Goal: Task Accomplishment & Management: Manage account settings

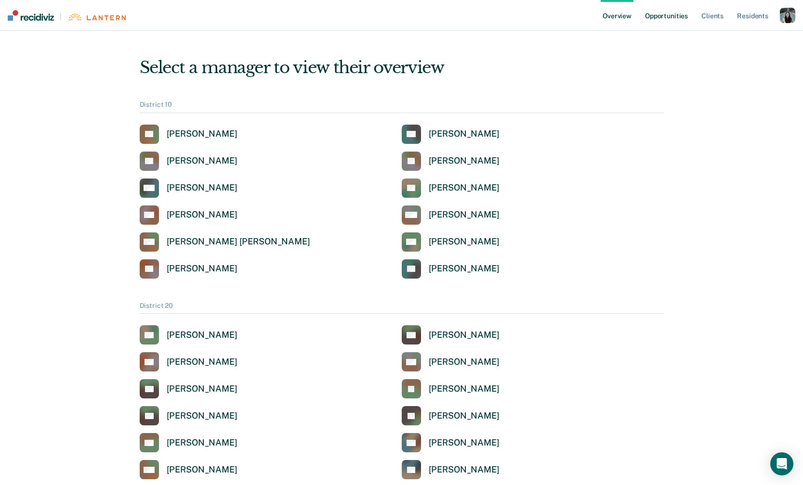
click at [675, 25] on link "Opportunities" at bounding box center [666, 15] width 47 height 31
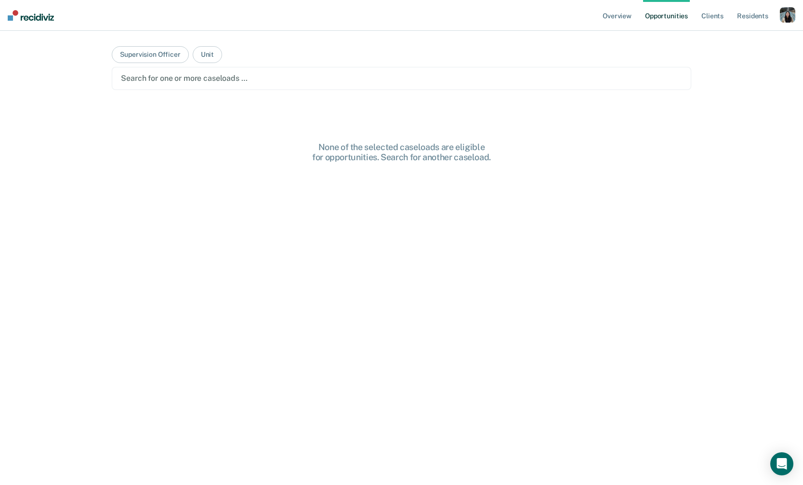
click at [792, 10] on div "button" at bounding box center [787, 14] width 15 height 15
click at [735, 36] on link "Profile" at bounding box center [749, 39] width 78 height 8
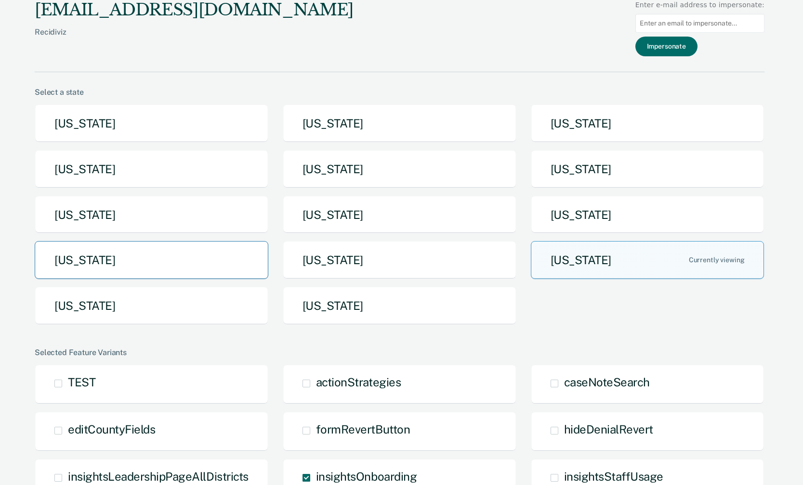
click at [183, 276] on button "[US_STATE]" at bounding box center [152, 260] width 234 height 38
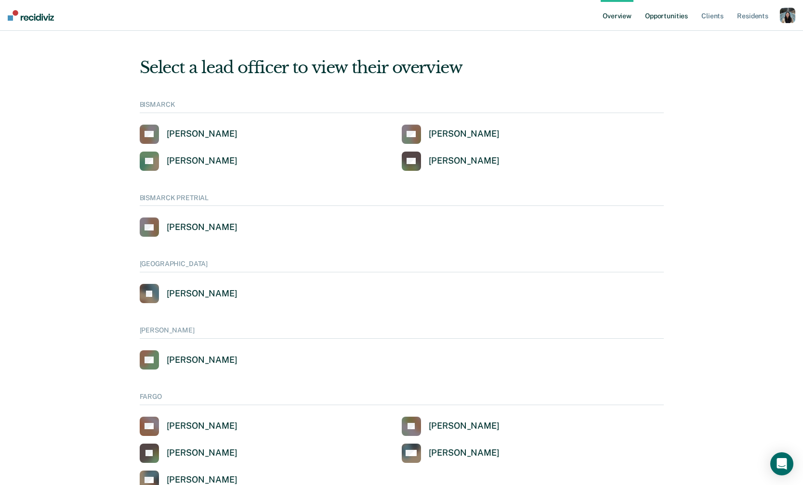
click at [662, 13] on link "Opportunities" at bounding box center [666, 15] width 47 height 31
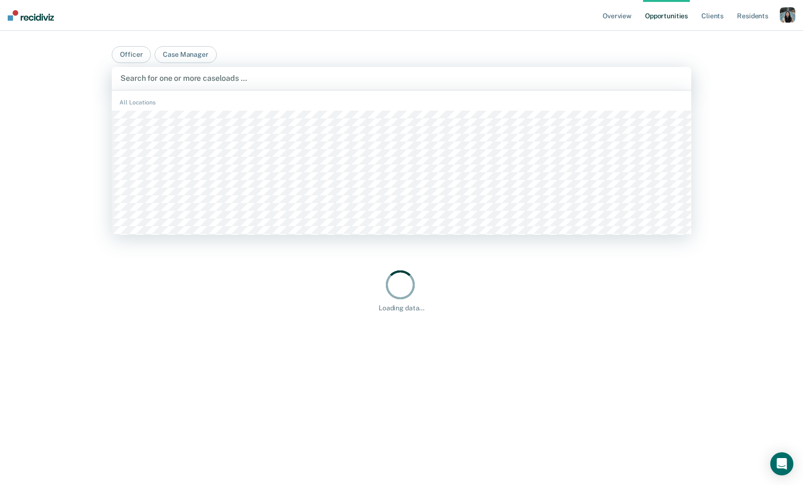
click at [285, 83] on div at bounding box center [400, 78] width 561 height 11
type input "j"
click at [53, 222] on div "Overview Opportunities Client s Resident s Profile How it works Go to System-Le…" at bounding box center [401, 242] width 803 height 485
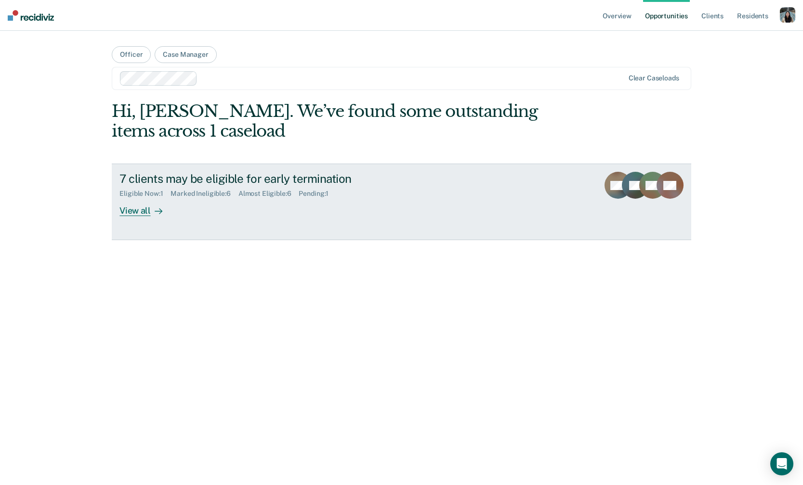
click at [199, 200] on div "7 clients may be eligible for early termination Eligible Now : 1 Marked Ineligi…" at bounding box center [299, 194] width 361 height 44
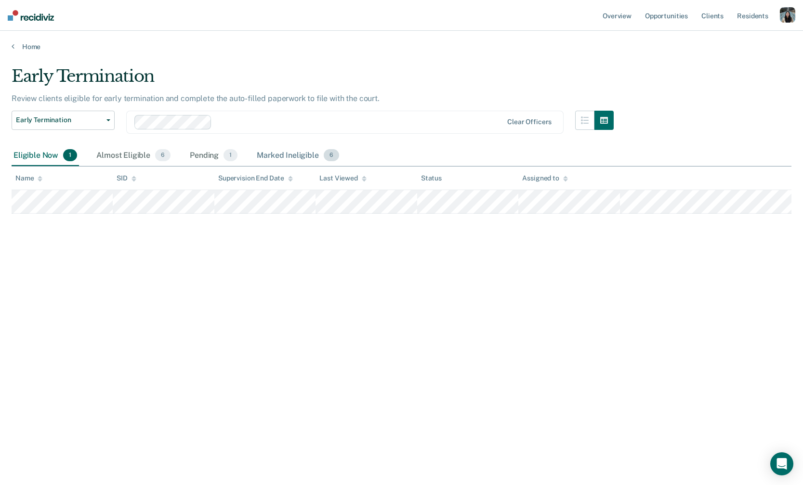
click at [272, 156] on div "Marked Ineligible 6" at bounding box center [298, 155] width 86 height 21
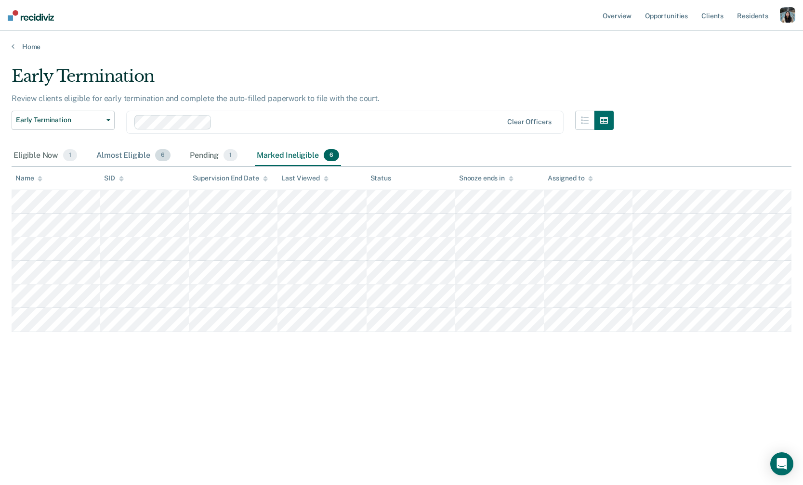
click at [132, 154] on div "Almost Eligible 6" at bounding box center [133, 155] width 78 height 21
click at [214, 153] on div "Pending 1" at bounding box center [214, 155] width 52 height 21
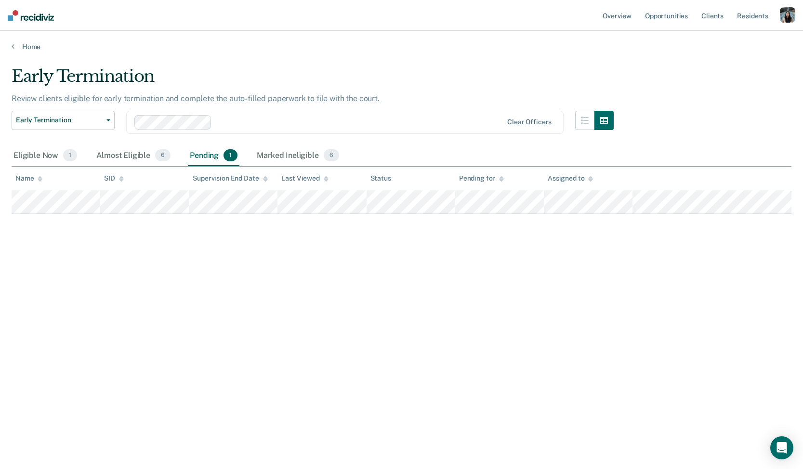
click at [782, 18] on div "button" at bounding box center [787, 14] width 15 height 15
click at [722, 37] on link "Profile" at bounding box center [746, 39] width 82 height 8
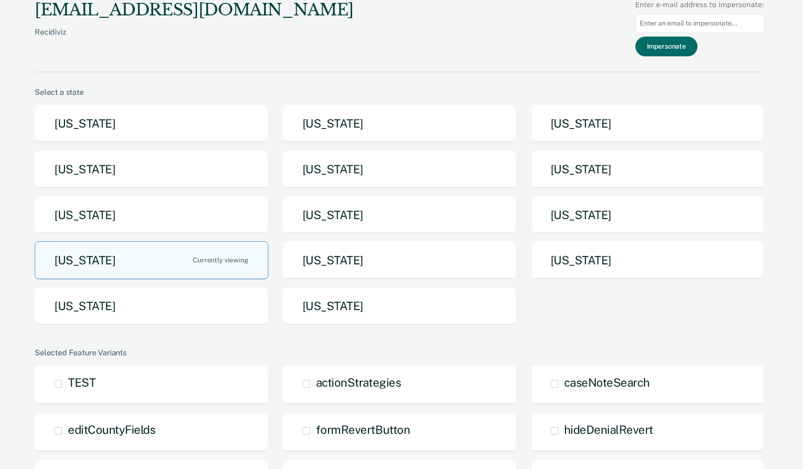
click at [712, 21] on input at bounding box center [699, 23] width 129 height 19
paste input "mclellang2@michigan.gov"
type input "mclellang2@michigan.gov"
click at [686, 44] on button "Impersonate" at bounding box center [666, 47] width 62 height 20
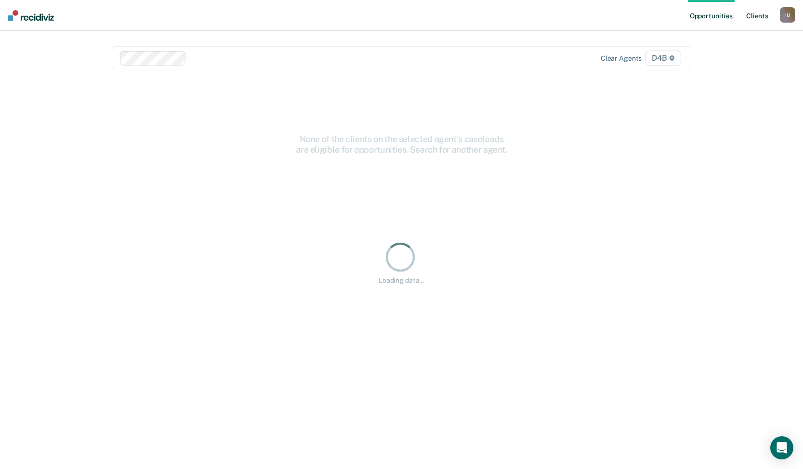
click at [749, 21] on link "Client s" at bounding box center [757, 15] width 26 height 31
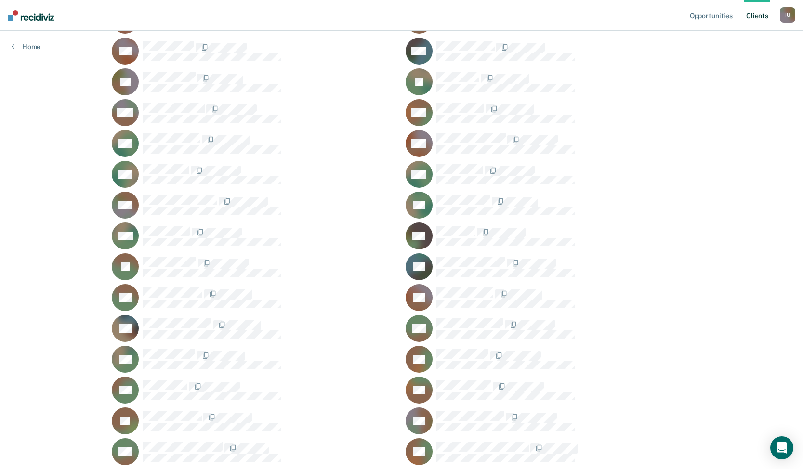
scroll to position [604, 0]
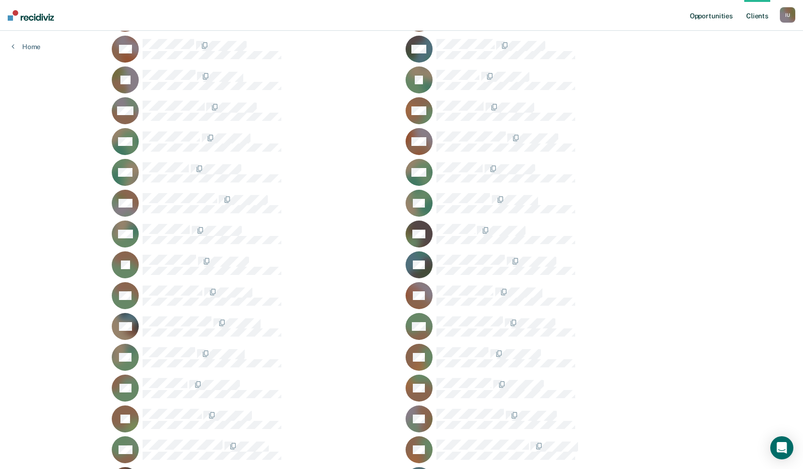
click at [720, 21] on link "Opportunities" at bounding box center [711, 15] width 47 height 31
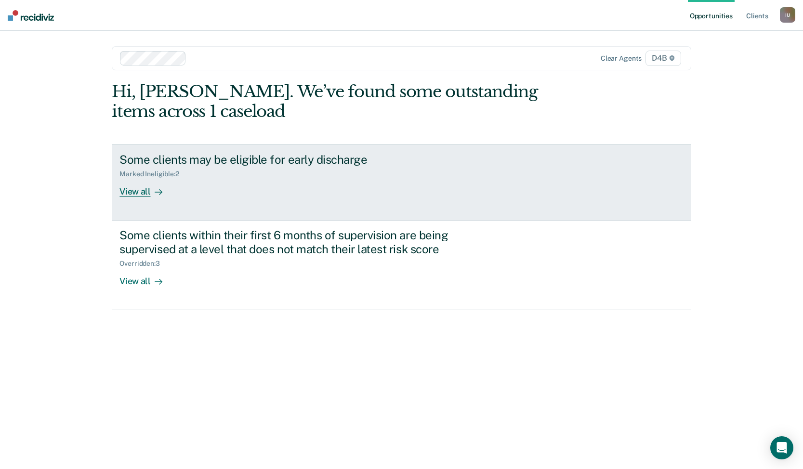
click at [355, 172] on div "Marked Ineligible : 2" at bounding box center [288, 172] width 338 height 12
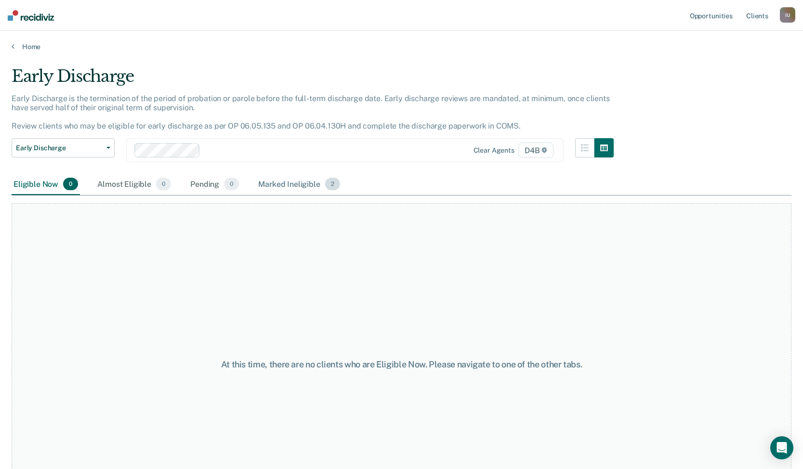
click at [301, 185] on div "Marked Ineligible 2" at bounding box center [299, 184] width 86 height 21
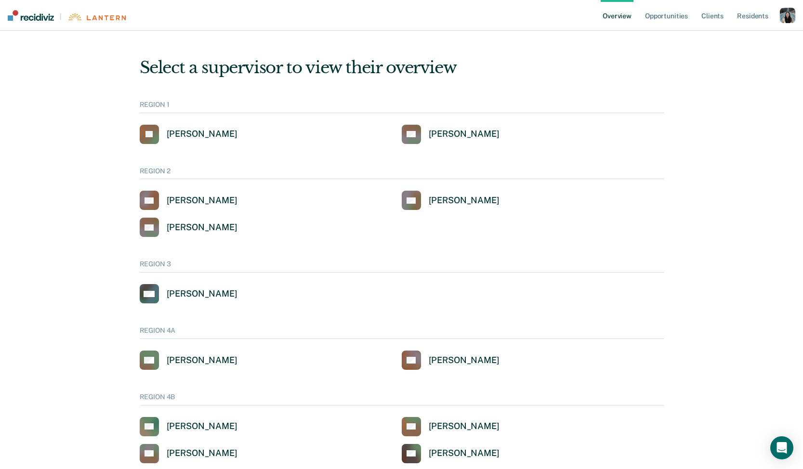
click at [785, 25] on div "Overview Opportunities Client s Resident s Profile How it works Log Out" at bounding box center [697, 15] width 195 height 31
click at [785, 17] on div "button" at bounding box center [787, 15] width 15 height 15
click at [717, 41] on link "Profile" at bounding box center [749, 39] width 78 height 8
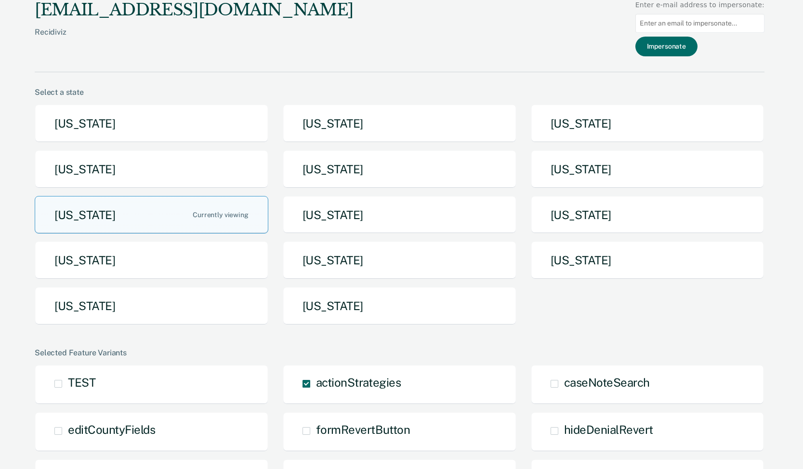
click at [663, 26] on input at bounding box center [699, 23] width 129 height 19
paste input "[PERSON_NAME][EMAIL_ADDRESS][PERSON_NAME][DOMAIN_NAME]"
type input "[PERSON_NAME][EMAIL_ADDRESS][PERSON_NAME][DOMAIN_NAME]"
click at [674, 51] on button "Impersonate" at bounding box center [666, 47] width 62 height 20
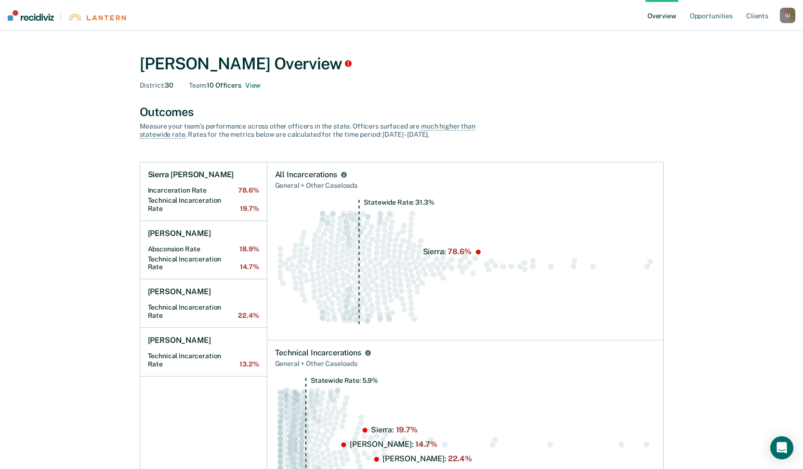
click at [223, 89] on div "Team : 10 Officers View" at bounding box center [225, 85] width 72 height 8
click at [255, 86] on button "View" at bounding box center [252, 85] width 15 height 8
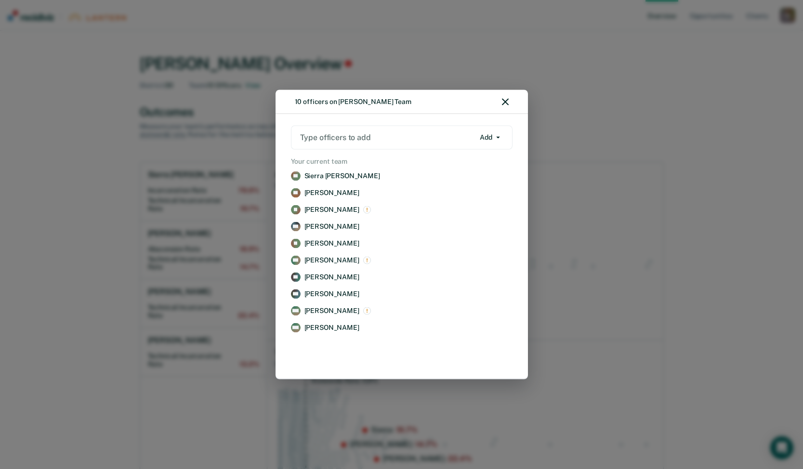
click at [345, 143] on div "Type officers to add" at bounding box center [387, 137] width 176 height 13
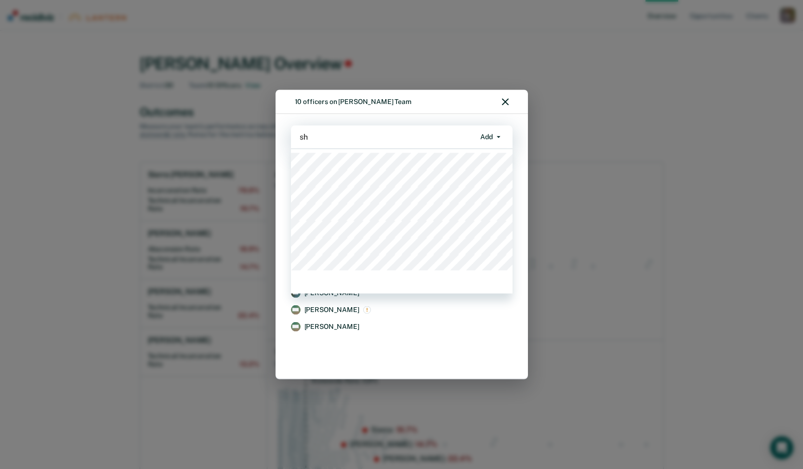
type input "s"
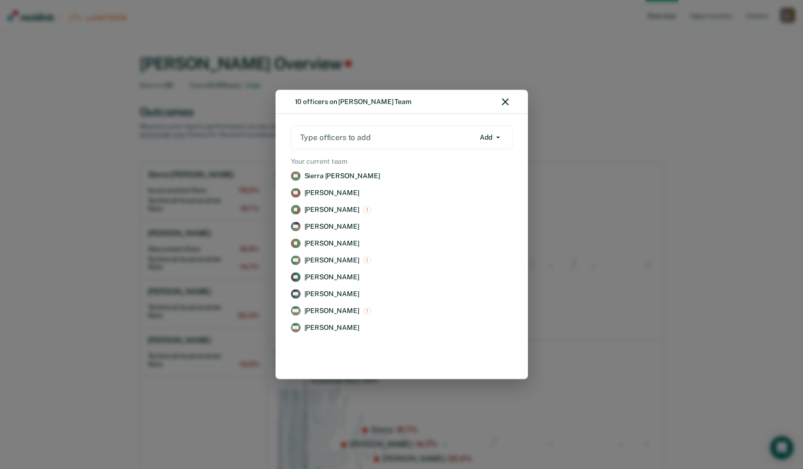
click at [511, 56] on div "10 officers on [PERSON_NAME] Team Type officers to add Add Add Remove Your curr…" at bounding box center [401, 234] width 803 height 469
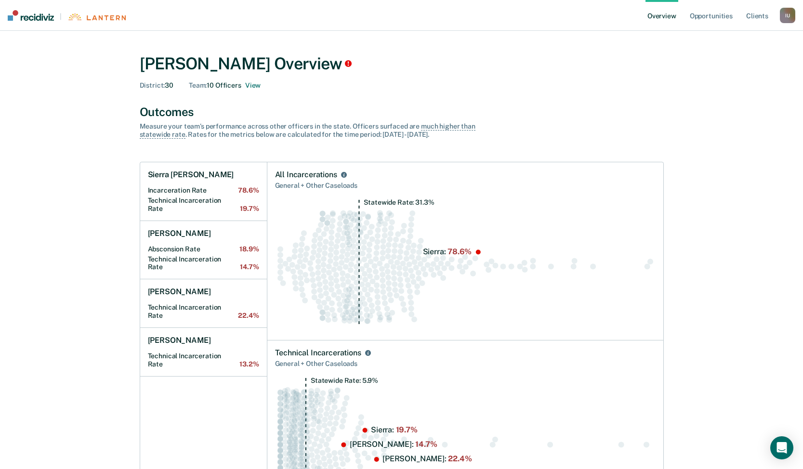
click at [784, 16] on div "I U" at bounding box center [787, 15] width 15 height 15
click at [720, 42] on div "Profile How it works Log Out" at bounding box center [748, 50] width 93 height 47
click at [720, 38] on link "Profile" at bounding box center [749, 39] width 78 height 8
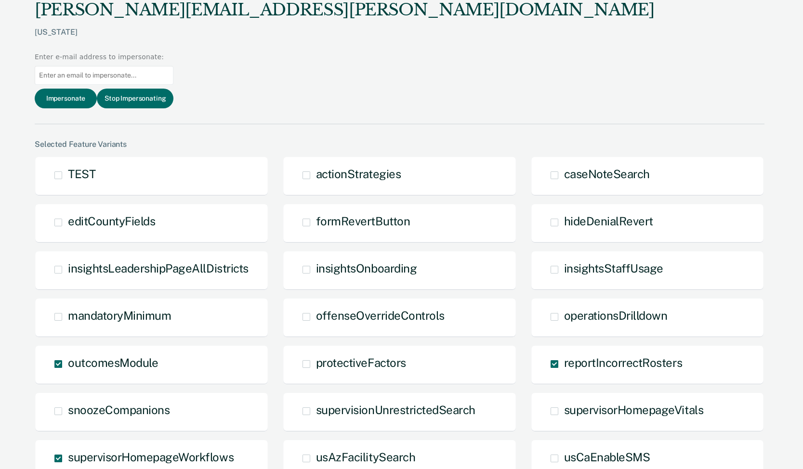
click at [173, 66] on input at bounding box center [104, 75] width 139 height 19
paste input "[PERSON_NAME][EMAIL_ADDRESS][PERSON_NAME][DOMAIN_NAME]"
type input "[PERSON_NAME][EMAIL_ADDRESS][PERSON_NAME][DOMAIN_NAME]"
click at [97, 89] on button "Impersonate" at bounding box center [66, 99] width 62 height 20
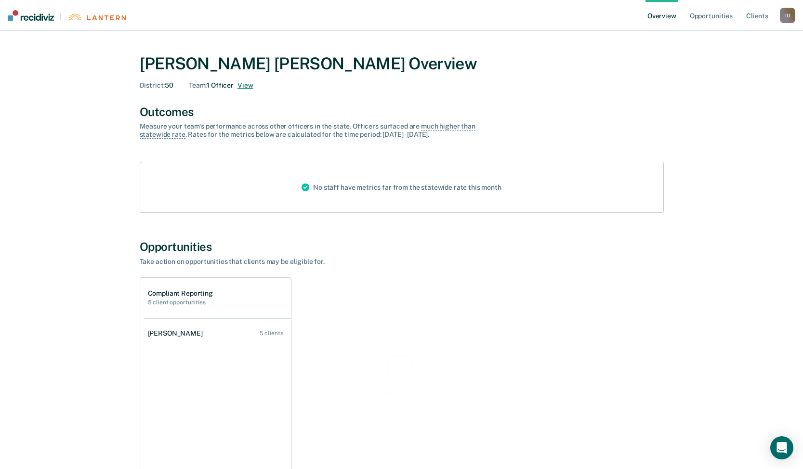
click at [239, 86] on button "View" at bounding box center [244, 85] width 15 height 8
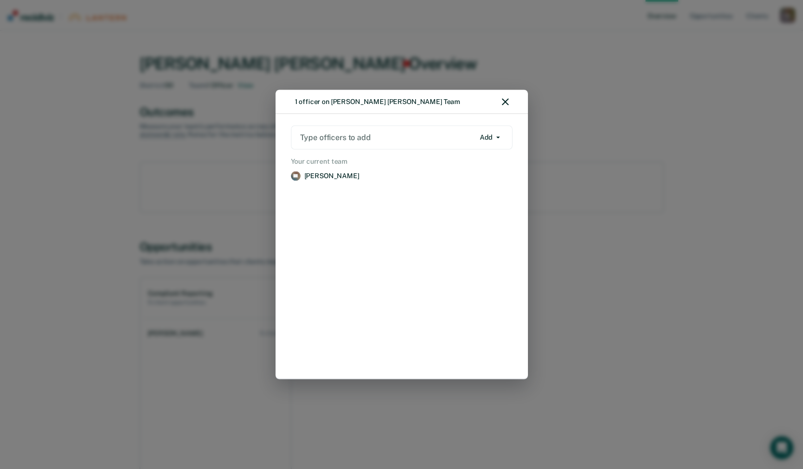
click at [508, 101] on icon "button" at bounding box center [505, 102] width 7 height 7
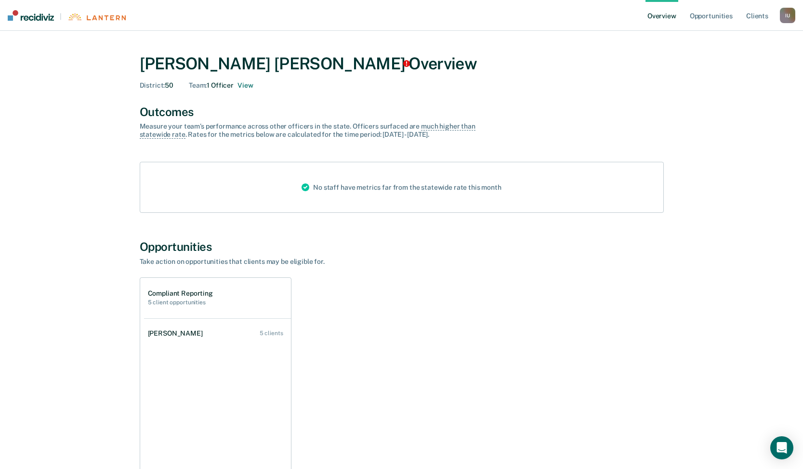
click at [789, 17] on div "I U" at bounding box center [787, 15] width 15 height 15
click at [712, 36] on link "Profile" at bounding box center [749, 39] width 78 height 8
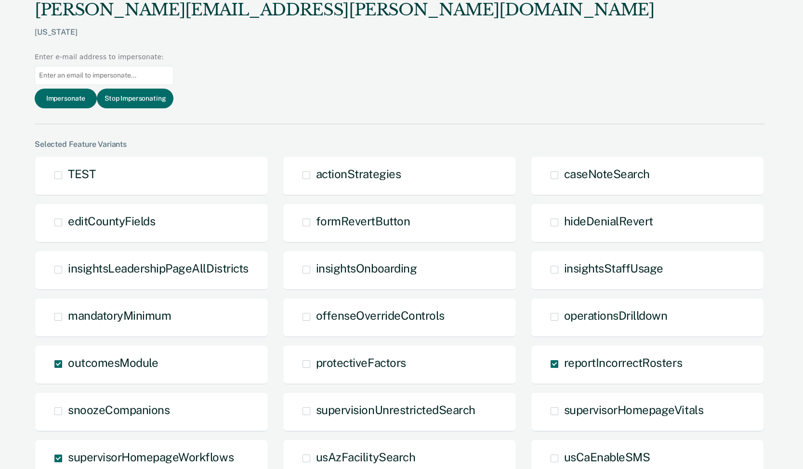
click at [173, 66] on input at bounding box center [104, 75] width 139 height 19
paste input "[EMAIL_ADDRESS][PERSON_NAME][DOMAIN_NAME]"
type input "[EMAIL_ADDRESS][PERSON_NAME][DOMAIN_NAME]"
click at [97, 89] on button "Impersonate" at bounding box center [66, 99] width 62 height 20
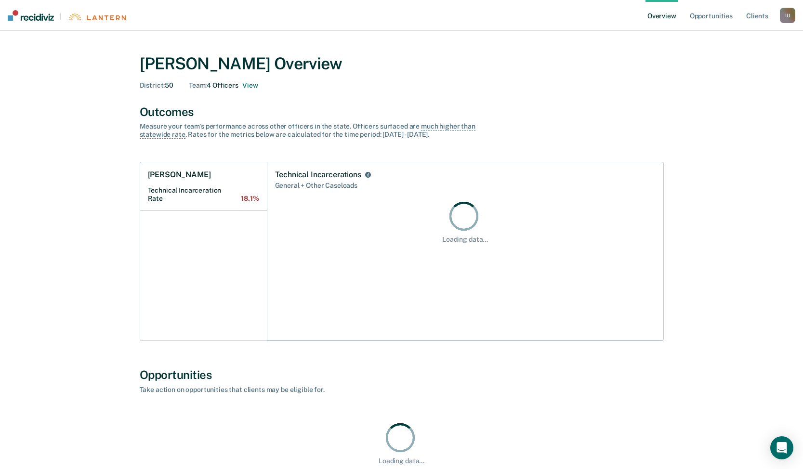
click at [248, 90] on div "[PERSON_NAME] Overview District : 50 Team : 4 Officers View" at bounding box center [402, 69] width 524 height 55
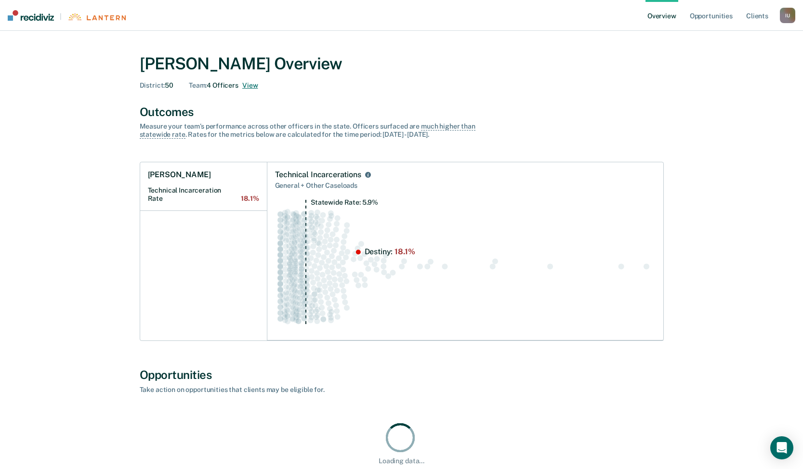
click at [249, 87] on button "View" at bounding box center [249, 85] width 15 height 8
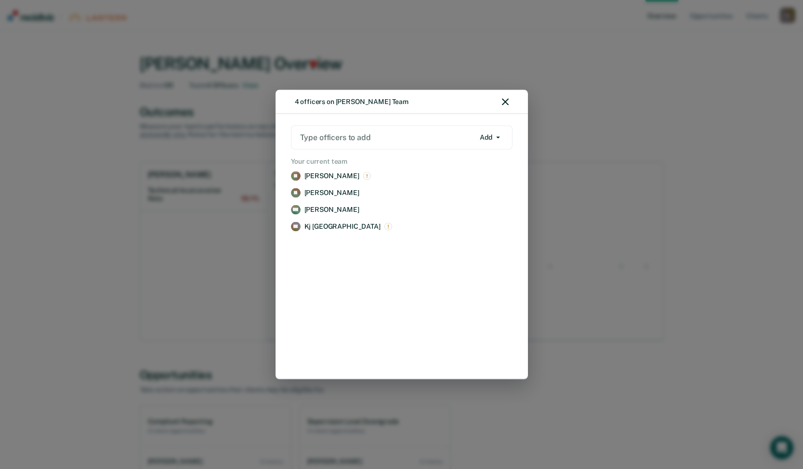
click at [505, 104] on icon "button" at bounding box center [505, 102] width 7 height 7
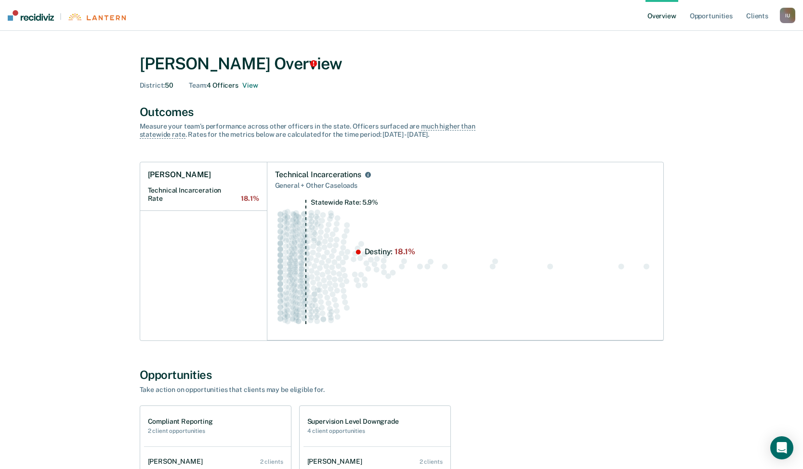
click at [785, 14] on div "I U" at bounding box center [787, 15] width 15 height 15
click at [727, 36] on link "Profile" at bounding box center [749, 39] width 78 height 8
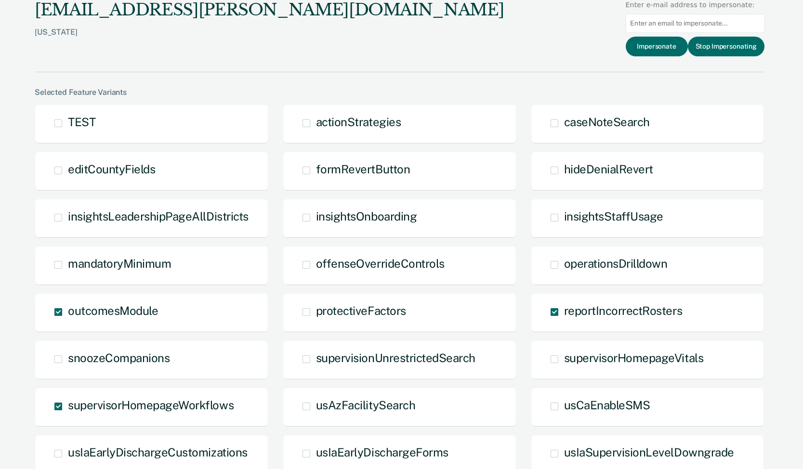
click at [671, 16] on input at bounding box center [695, 23] width 139 height 19
paste input "[PERSON_NAME][EMAIL_ADDRESS][PERSON_NAME][DOMAIN_NAME]"
type input "[PERSON_NAME][EMAIL_ADDRESS][PERSON_NAME][DOMAIN_NAME]"
click at [664, 42] on button "Impersonate" at bounding box center [657, 47] width 62 height 20
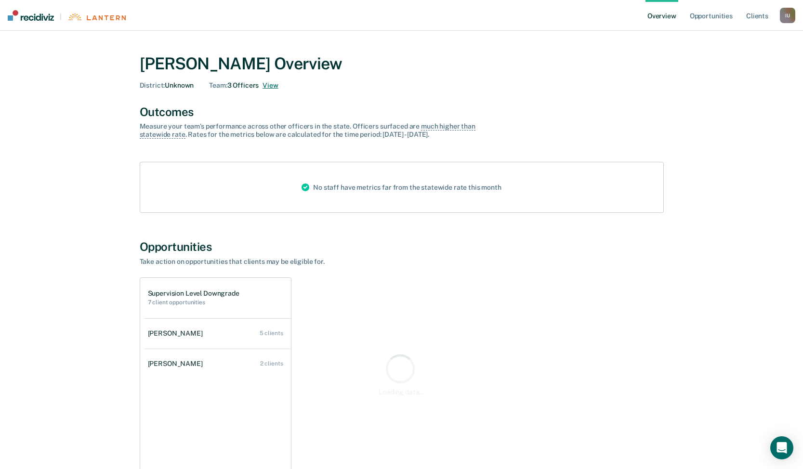
click at [268, 87] on button "View" at bounding box center [269, 85] width 15 height 8
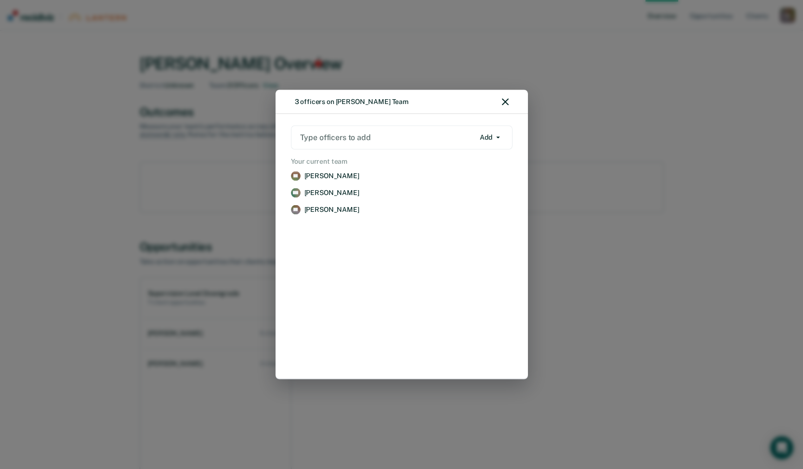
click at [508, 106] on div "3 officers on [PERSON_NAME] Team" at bounding box center [401, 102] width 252 height 24
click at [506, 103] on icon "button" at bounding box center [505, 102] width 7 height 7
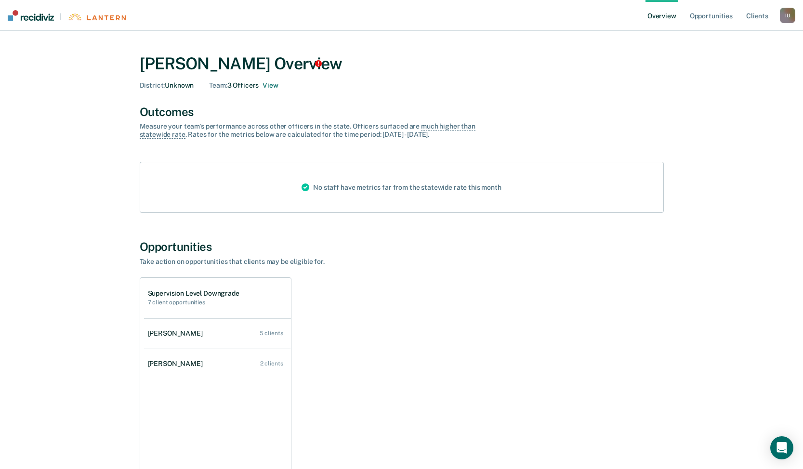
click at [787, 21] on div "I U" at bounding box center [787, 15] width 15 height 15
click at [722, 35] on link "Profile" at bounding box center [749, 39] width 78 height 8
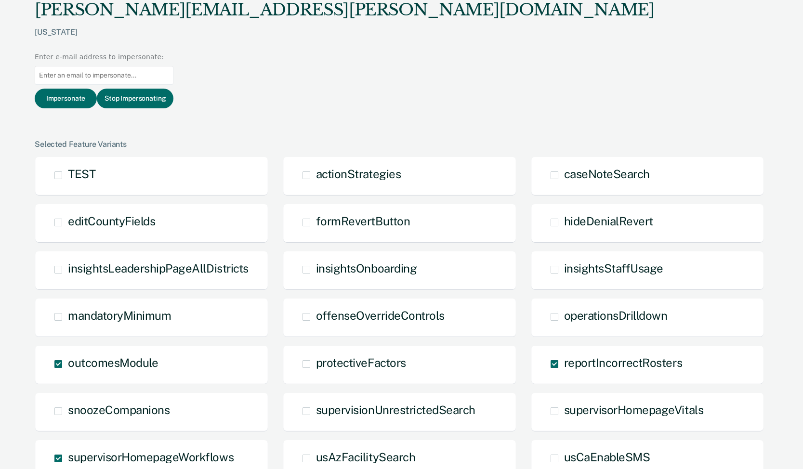
click at [173, 66] on input at bounding box center [104, 75] width 139 height 19
paste input "[EMAIL_ADDRESS][PERSON_NAME][DOMAIN_NAME]"
type input "[EMAIL_ADDRESS][PERSON_NAME][DOMAIN_NAME]"
click at [97, 89] on button "Impersonate" at bounding box center [66, 99] width 62 height 20
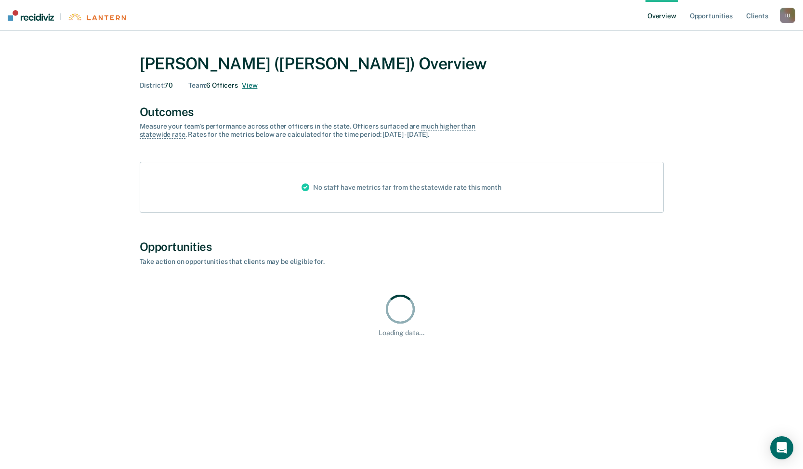
click at [246, 83] on button "View" at bounding box center [249, 85] width 15 height 8
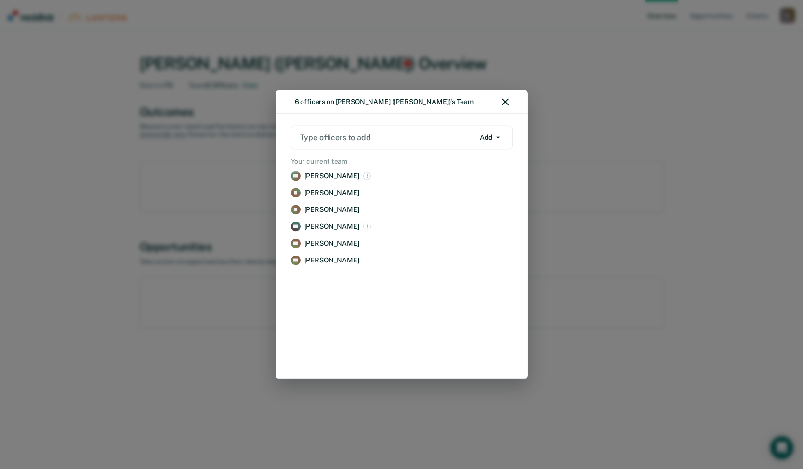
click at [505, 104] on icon "button" at bounding box center [505, 102] width 7 height 7
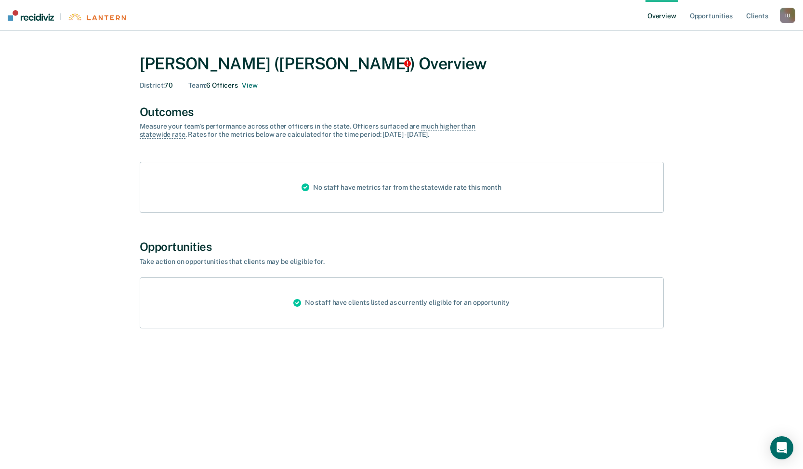
click at [793, 13] on div "I U" at bounding box center [787, 15] width 15 height 15
click at [731, 39] on link "Profile" at bounding box center [749, 39] width 78 height 8
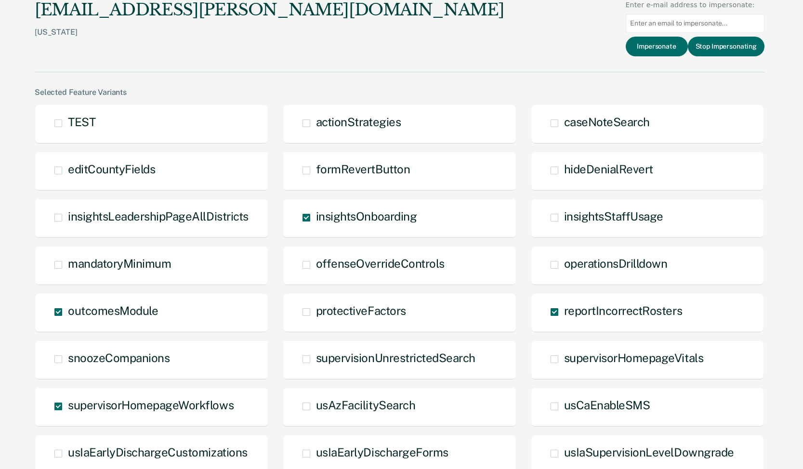
click at [688, 28] on input at bounding box center [695, 23] width 139 height 19
paste input "[PERSON_NAME][EMAIL_ADDRESS][PERSON_NAME][DOMAIN_NAME]"
type input "[PERSON_NAME][EMAIL_ADDRESS][PERSON_NAME][DOMAIN_NAME]"
click at [664, 48] on button "Impersonate" at bounding box center [657, 47] width 62 height 20
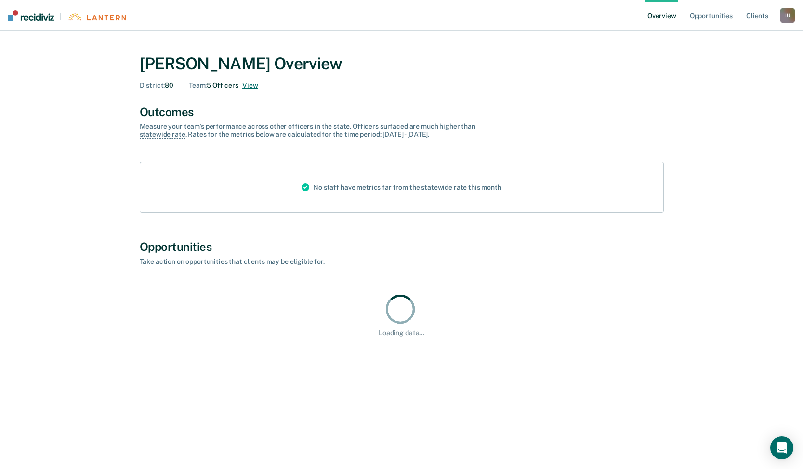
click at [253, 86] on button "View" at bounding box center [249, 85] width 15 height 8
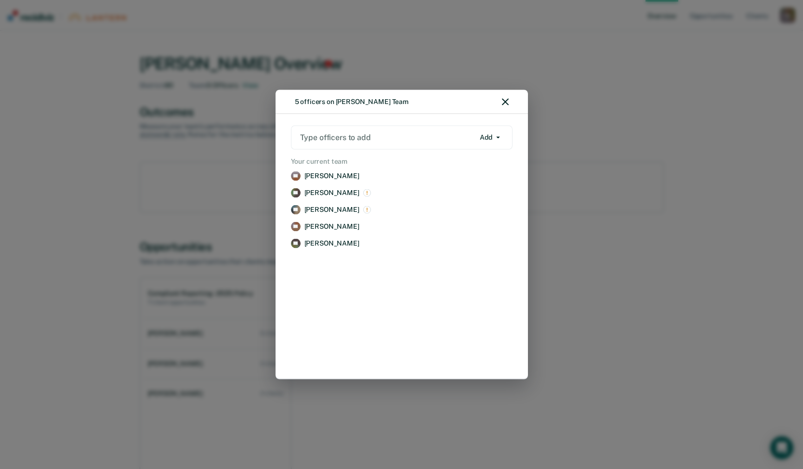
click at [502, 103] on icon "button" at bounding box center [505, 102] width 7 height 7
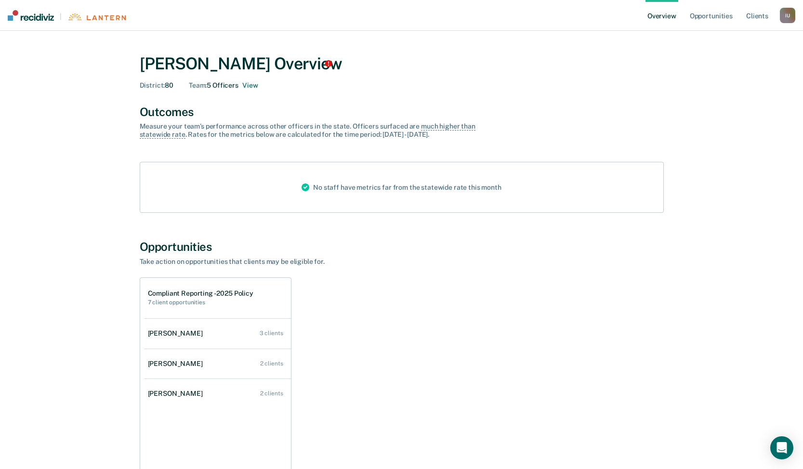
click at [784, 18] on div "I U" at bounding box center [787, 15] width 15 height 15
click at [712, 40] on link "Profile" at bounding box center [749, 39] width 78 height 8
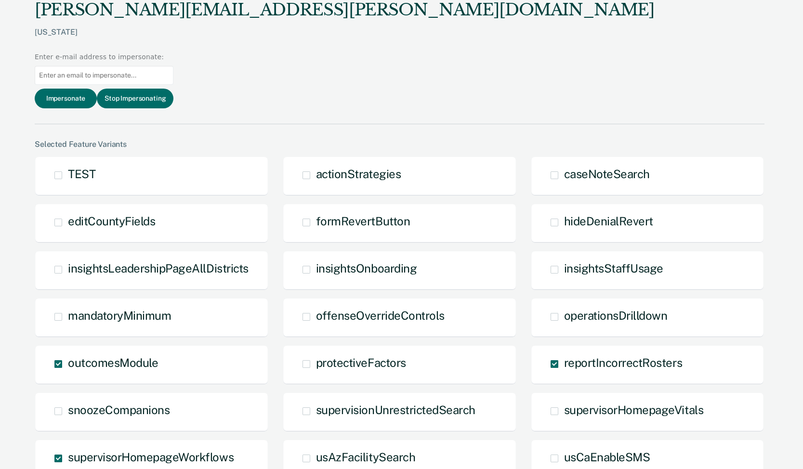
click at [173, 66] on input at bounding box center [104, 75] width 139 height 19
paste input "[EMAIL_ADDRESS][DOMAIN_NAME][US_STATE]"
type input "[EMAIL_ADDRESS][DOMAIN_NAME][US_STATE]"
click at [97, 89] on button "Impersonate" at bounding box center [66, 99] width 62 height 20
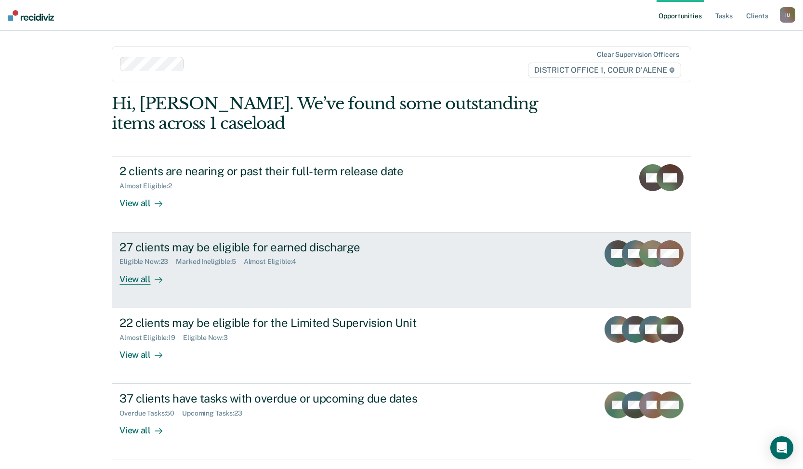
click at [270, 267] on div "27 clients may be eligible for earned discharge Eligible Now : 23 Marked Inelig…" at bounding box center [299, 262] width 361 height 44
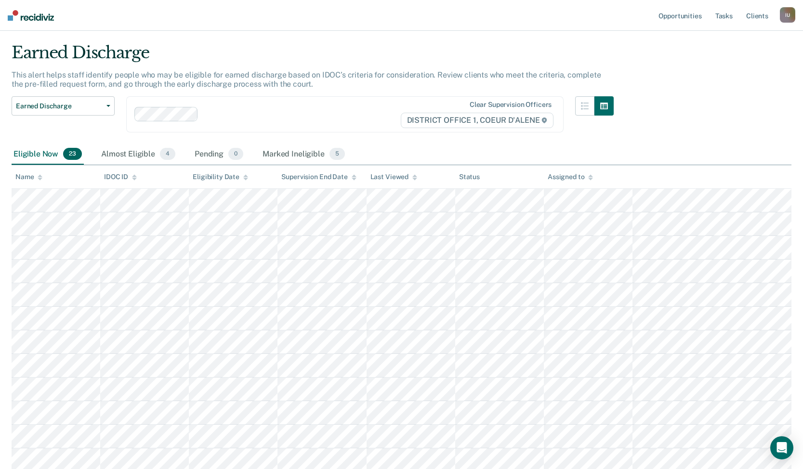
scroll to position [25, 0]
click at [286, 155] on div "Marked Ineligible 5" at bounding box center [304, 153] width 86 height 21
